Goal: Ask a question

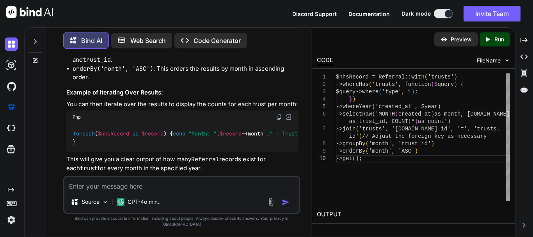
scroll to position [2106, 0]
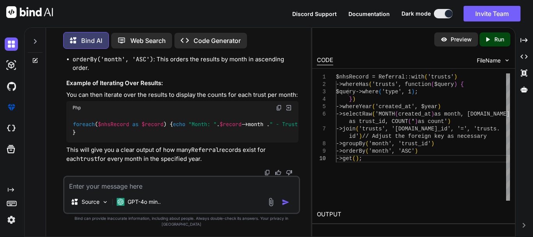
click at [153, 191] on textarea at bounding box center [181, 184] width 235 height 14
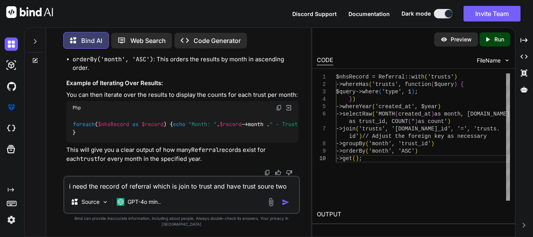
click at [195, 191] on textarea "i need the record of referral which is join to trust and have trust soure two" at bounding box center [181, 184] width 235 height 14
paste textarea "$nhsRecord = Referral::with('trusts') ->whereHas('trusts', function ($query) { …"
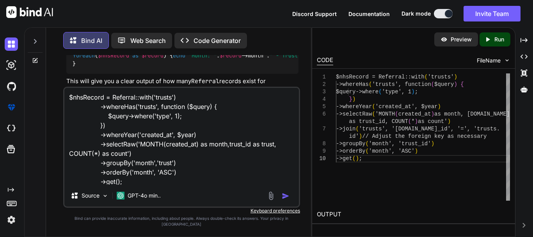
scroll to position [1, 0]
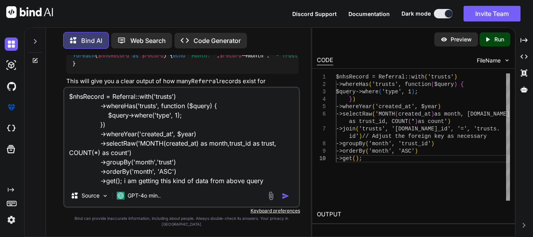
paste textarea "#attributes: array:3 [▼ "month" => 8 "trust" => 2 "count" => 3 ]"
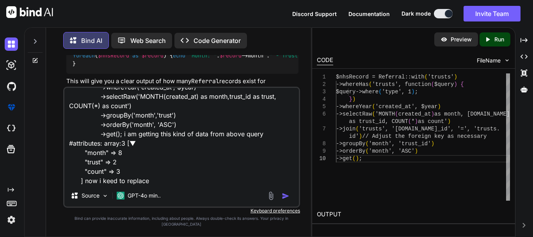
click at [104, 185] on textarea "$nhsRecord = Referral::with('trusts') ->whereHas('trusts', function ($query) { …" at bounding box center [181, 136] width 235 height 97
type textarea "$nhsRecord = Referral::with('trusts') ->whereHas('trusts', function ($query) { …"
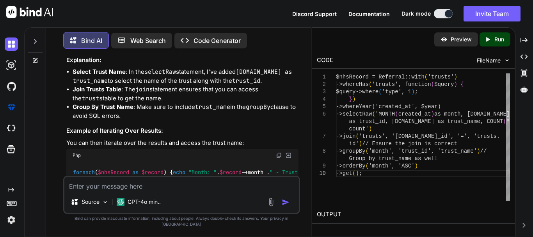
scroll to position [0, 0]
drag, startPoint x: 123, startPoint y: 140, endPoint x: 116, endPoint y: 133, distance: 10.2
click at [116, 50] on div "$nhsRecord = Referral :: with ( 'trusts' ) -> whereHas ( 'trusts' , function ( …" at bounding box center [182, 15] width 232 height 68
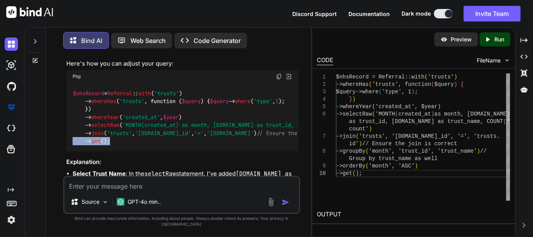
scroll to position [2268, 0]
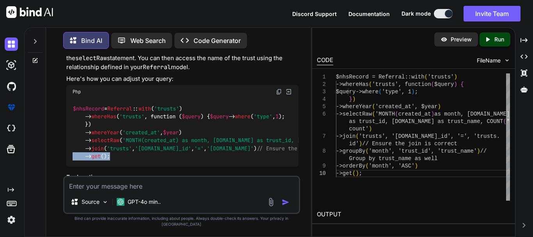
click at [279, 95] on img at bounding box center [279, 92] width 6 height 6
click at [278, 95] on img at bounding box center [279, 92] width 6 height 6
click at [166, 185] on textarea at bounding box center [181, 184] width 235 height 14
paste textarea "$nhsRecords = Referral::with('trusts') ->whereHas('trusts', function ($query) {…"
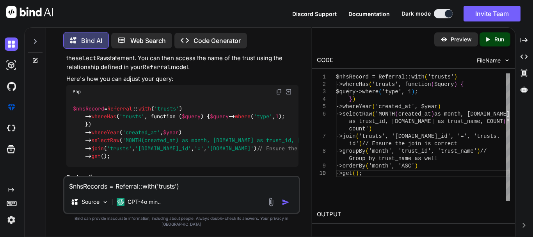
scroll to position [1, 0]
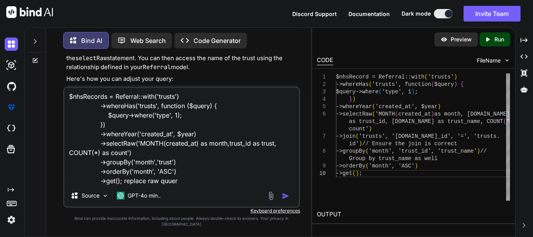
type textarea "$nhsRecords = Referral::with('trusts') ->whereHas('trusts', function ($query) {…"
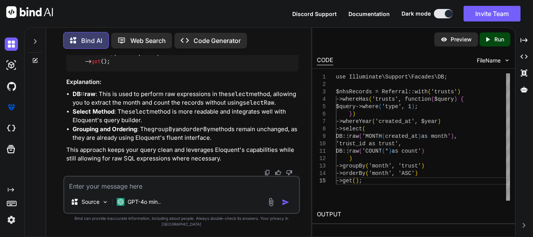
scroll to position [2905, 0]
